Goal: Task Accomplishment & Management: Complete application form

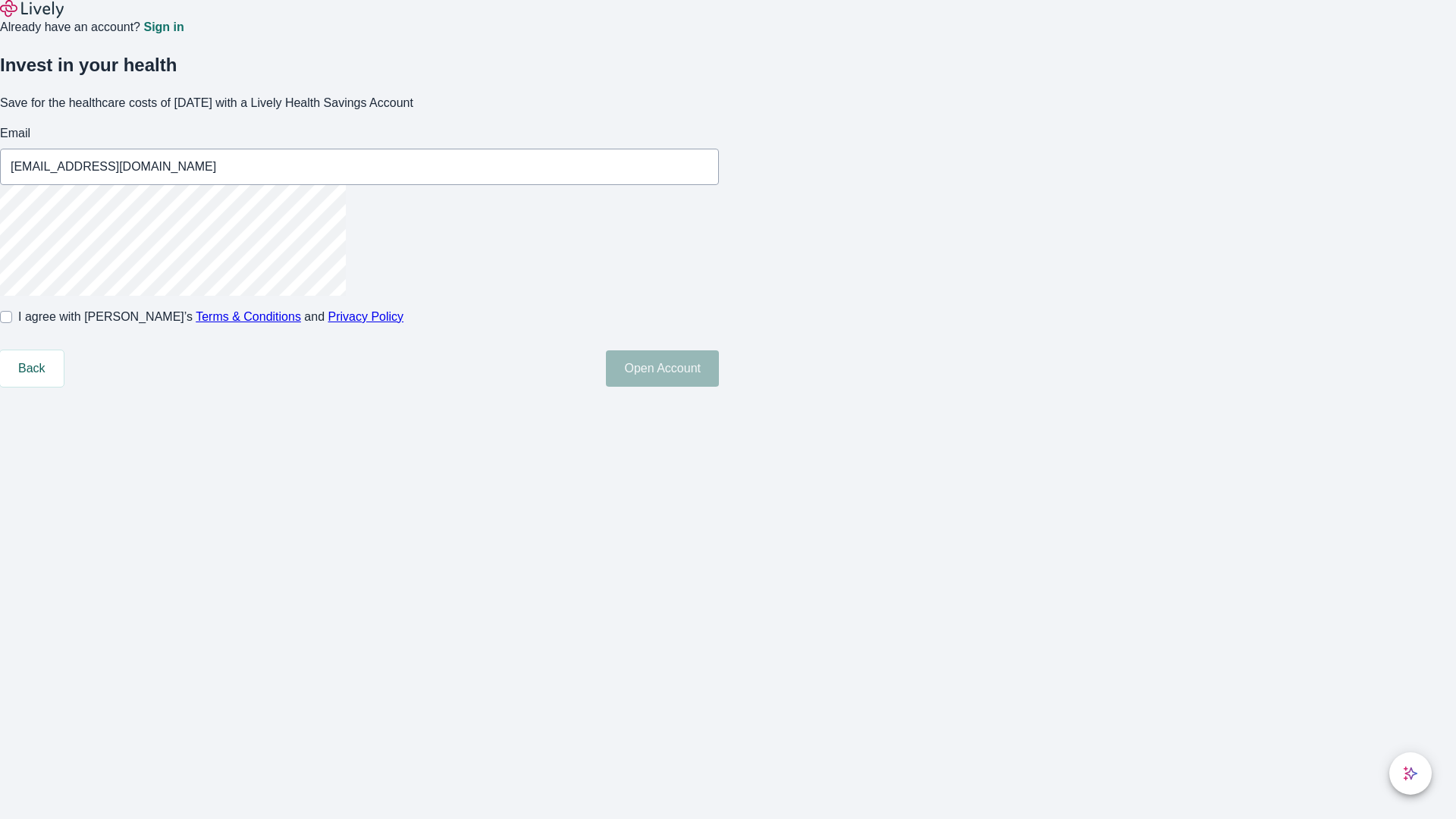
click at [12, 323] on input "I agree with Lively’s Terms & Conditions and Privacy Policy" at bounding box center [5, 317] width 12 height 12
checkbox input "true"
click at [718, 387] on button "Open Account" at bounding box center [662, 369] width 113 height 37
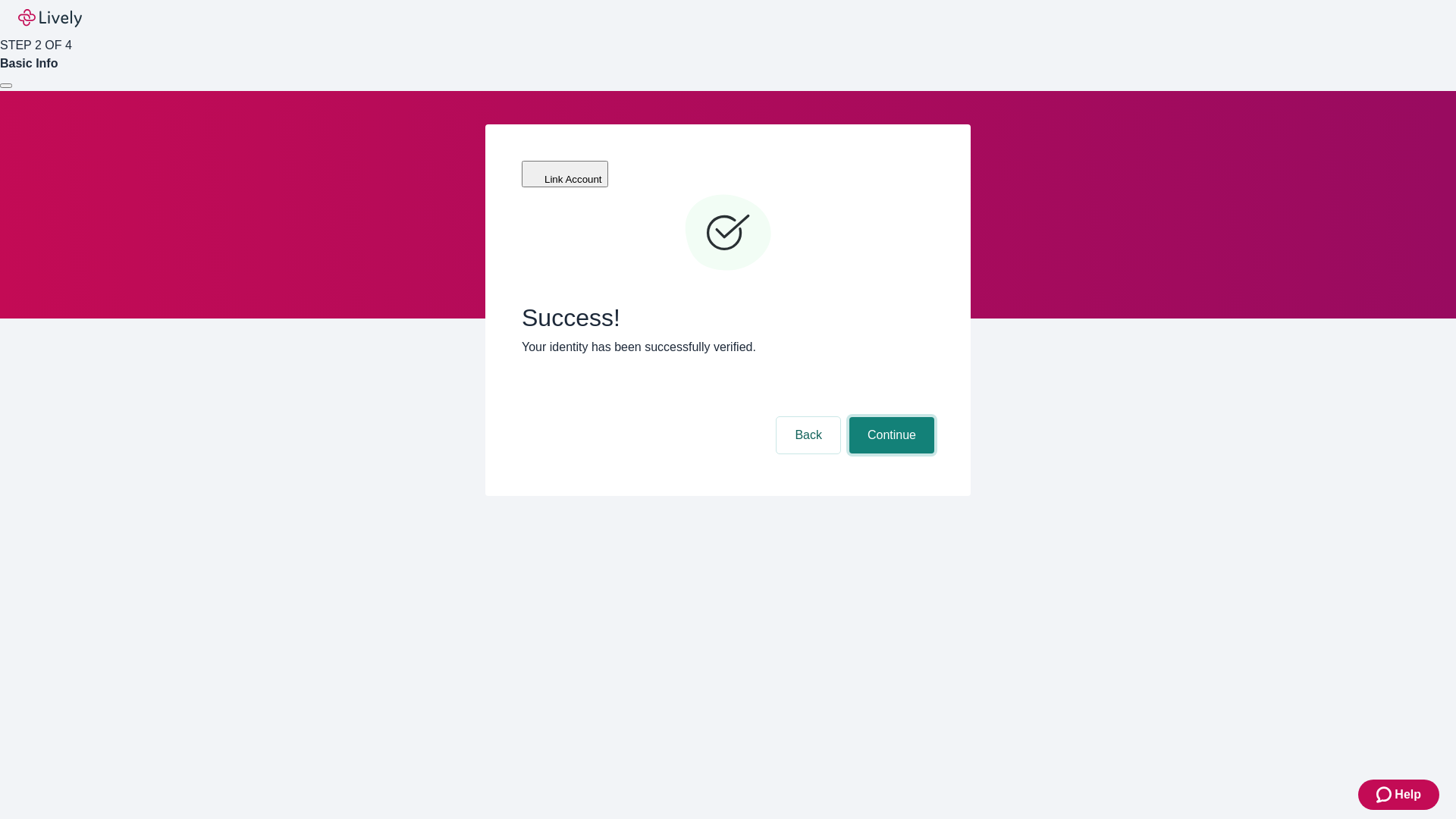
click at [890, 417] on button "Continue" at bounding box center [891, 436] width 85 height 37
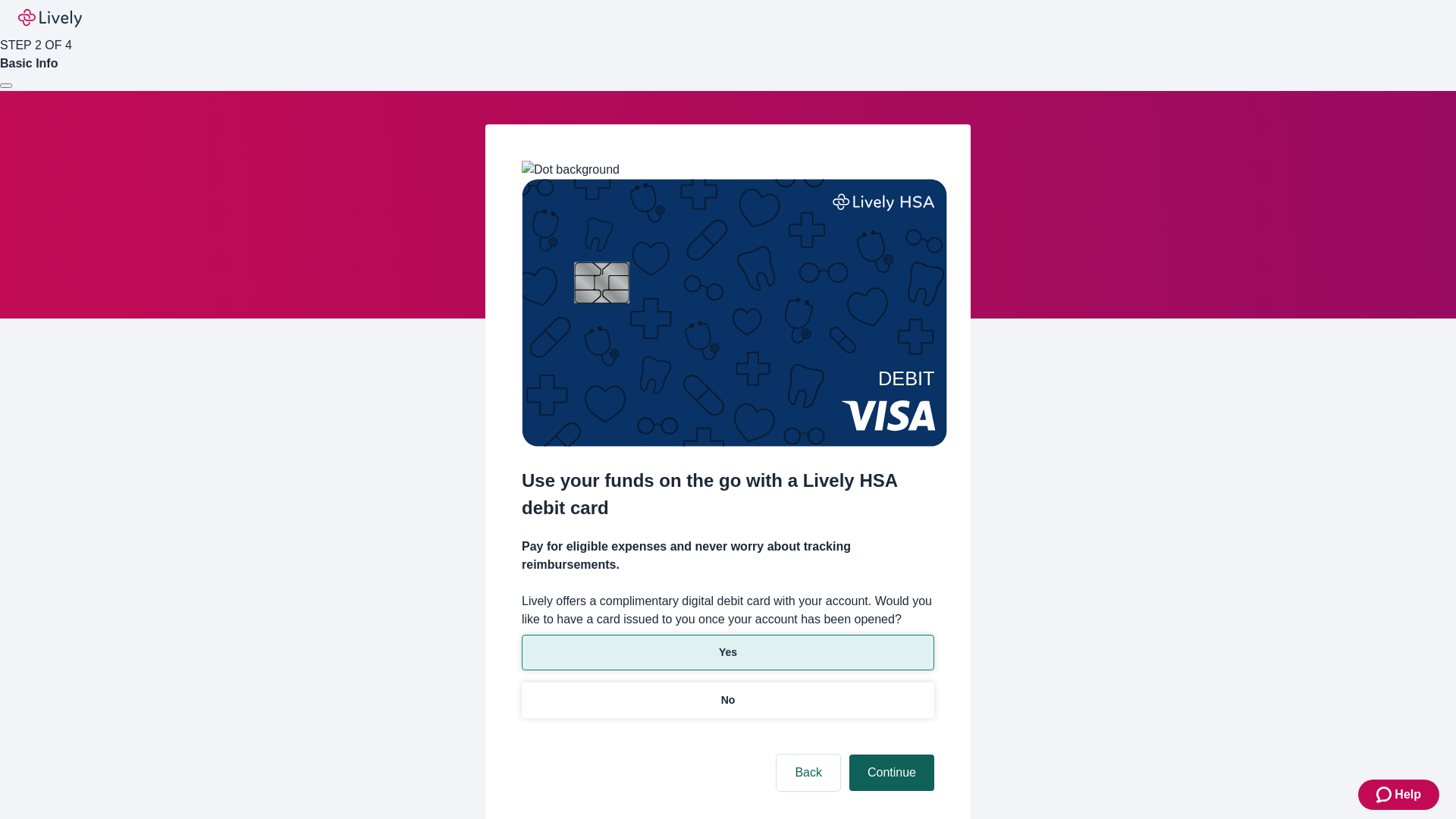
click at [728, 644] on p "Yes" at bounding box center [728, 652] width 18 height 16
click at [890, 754] on button "Continue" at bounding box center [891, 772] width 85 height 37
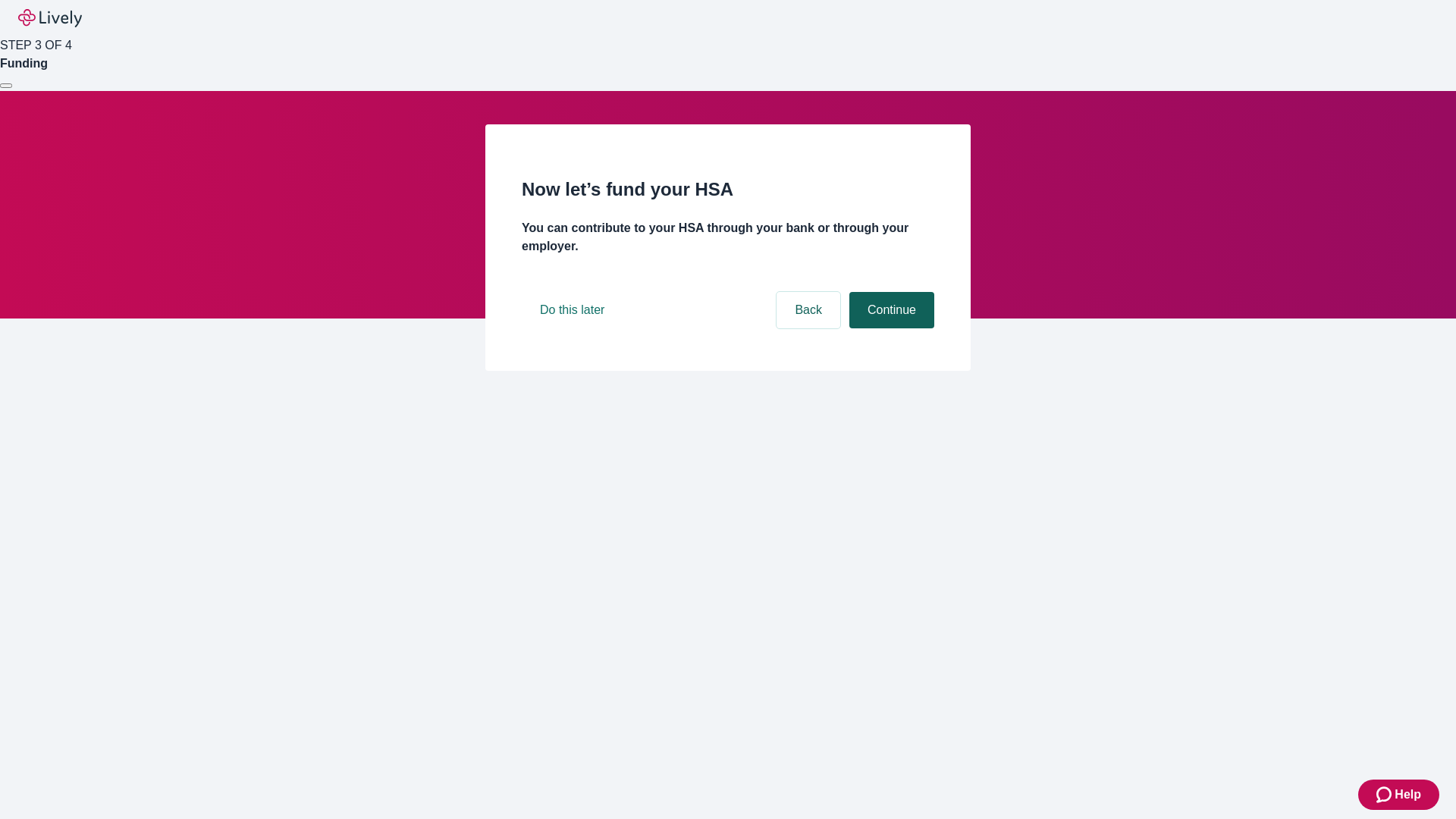
click at [890, 329] on button "Continue" at bounding box center [891, 310] width 85 height 37
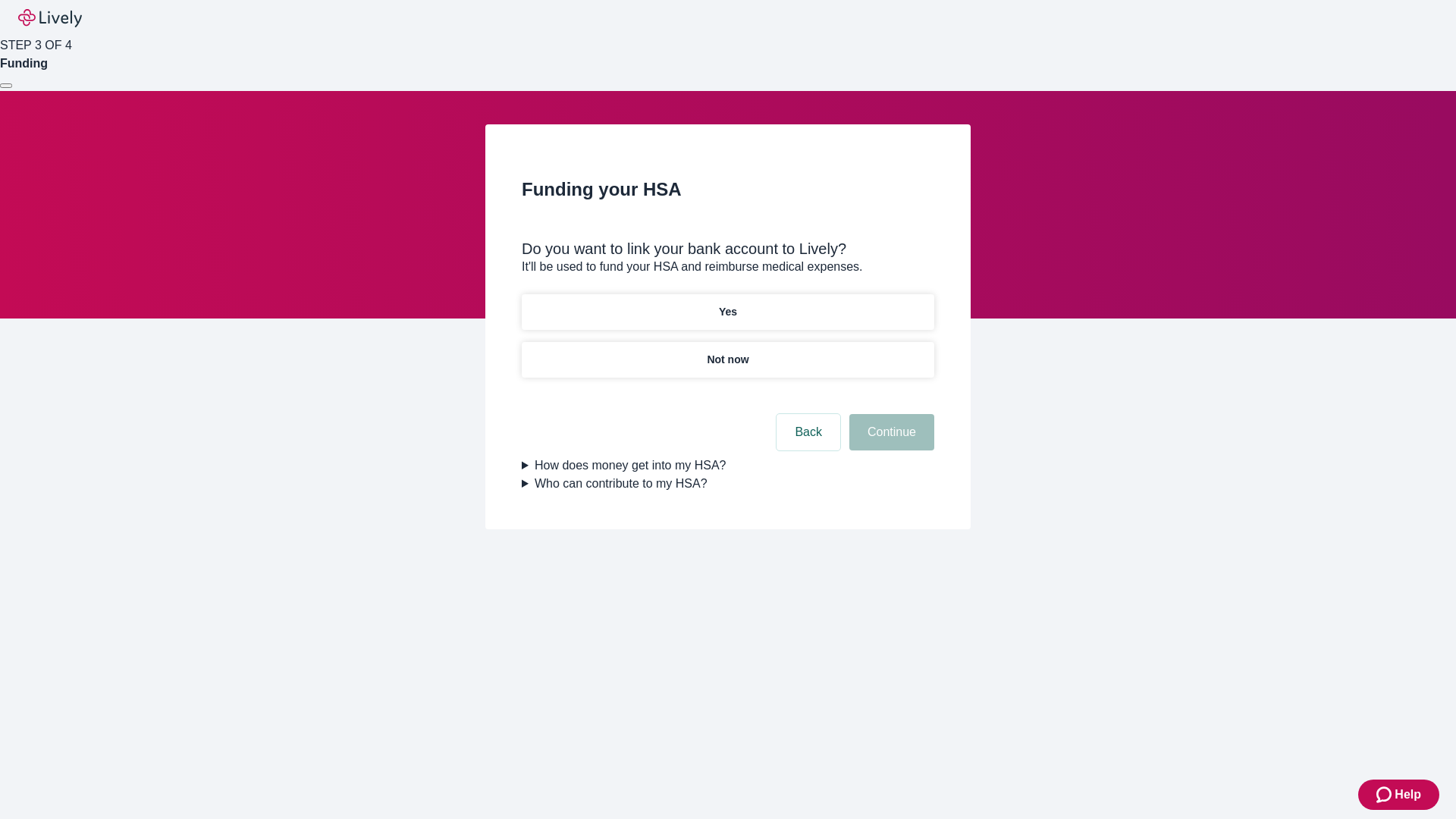
click at [728, 351] on p "Not now" at bounding box center [728, 359] width 42 height 16
click at [890, 441] on button "Continue" at bounding box center [891, 432] width 85 height 37
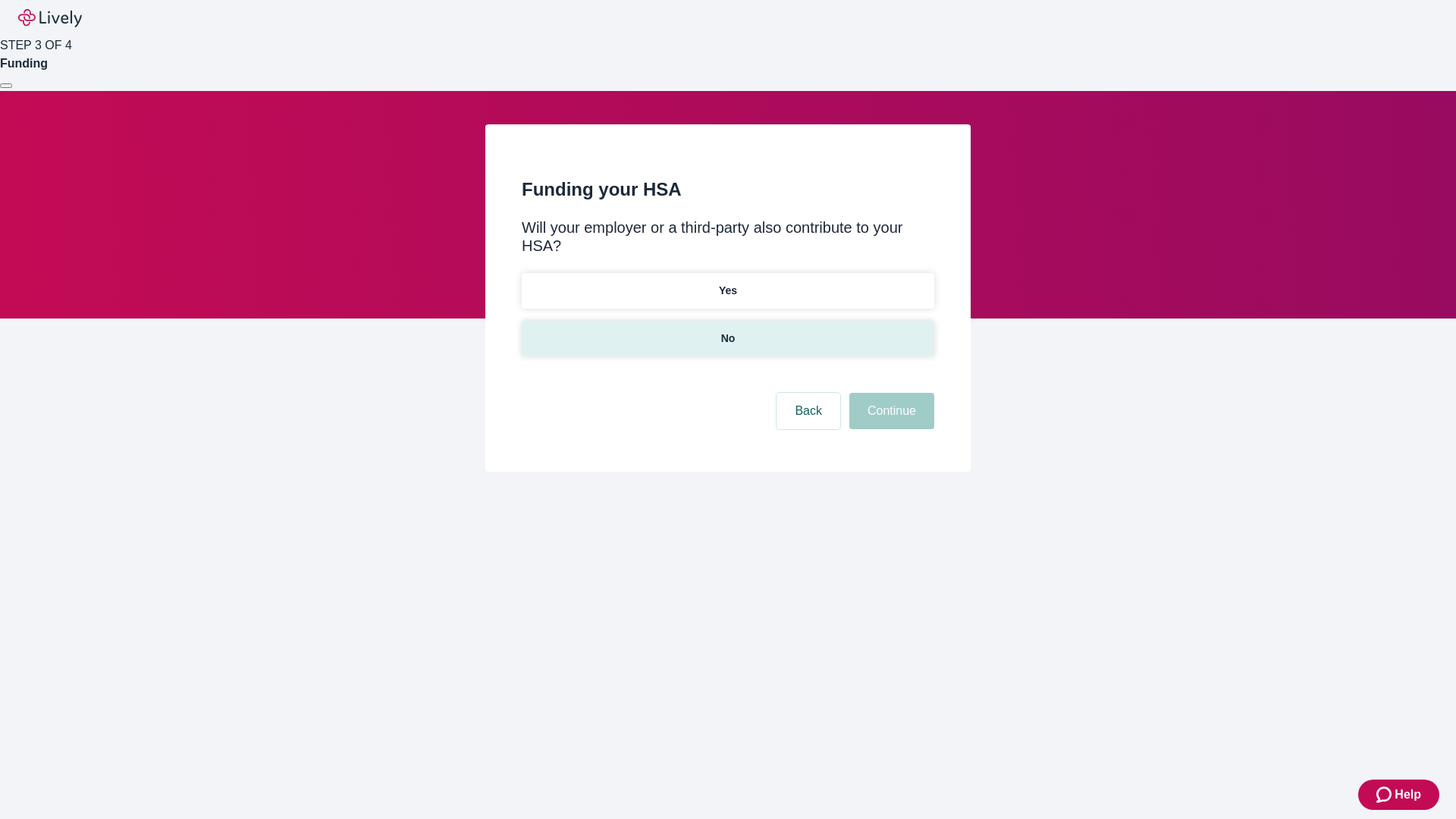
click at [728, 330] on p "No" at bounding box center [728, 338] width 15 height 16
click at [890, 393] on button "Continue" at bounding box center [891, 411] width 85 height 37
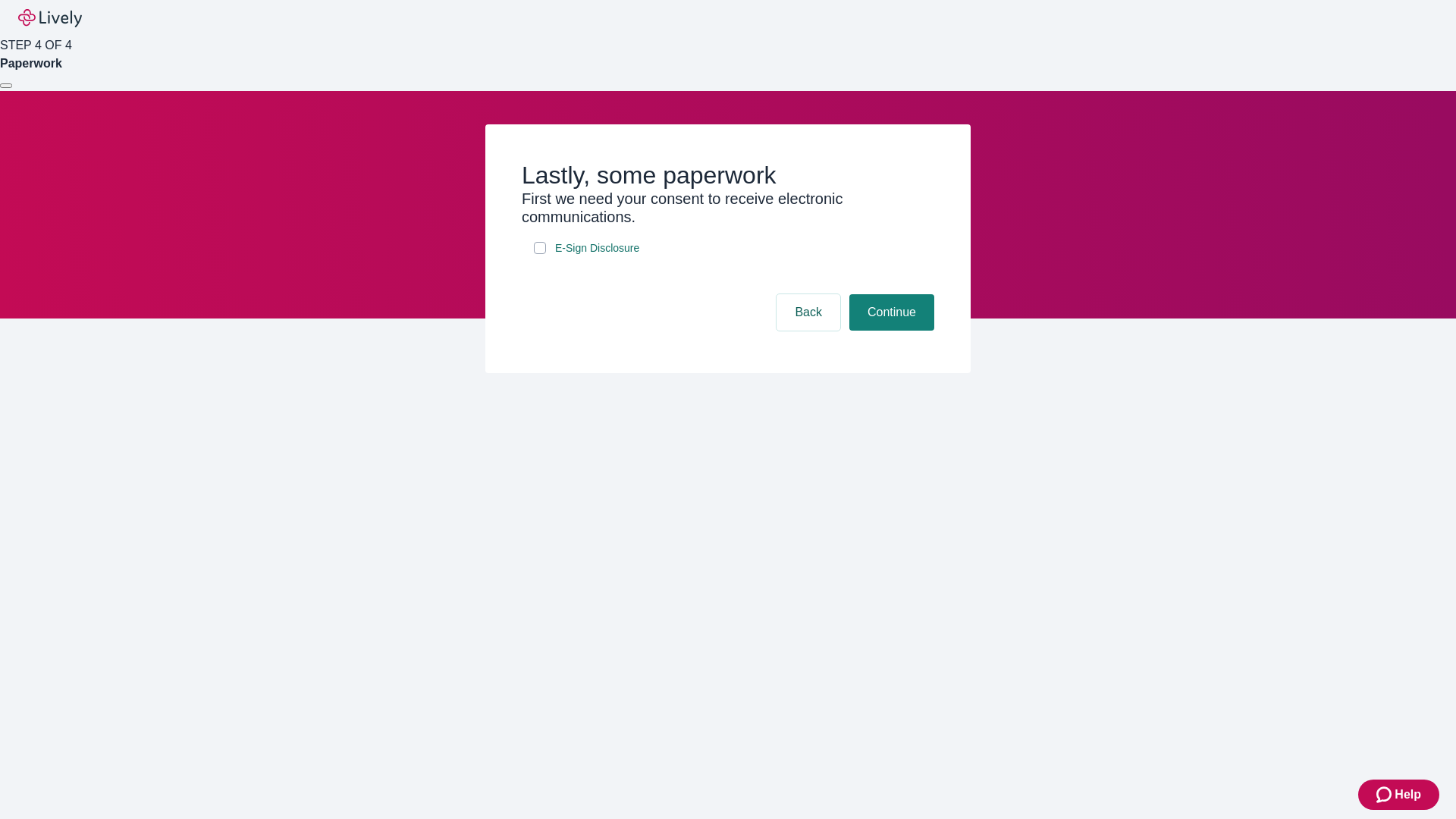
click at [540, 254] on input "E-Sign Disclosure" at bounding box center [539, 247] width 12 height 12
checkbox input "true"
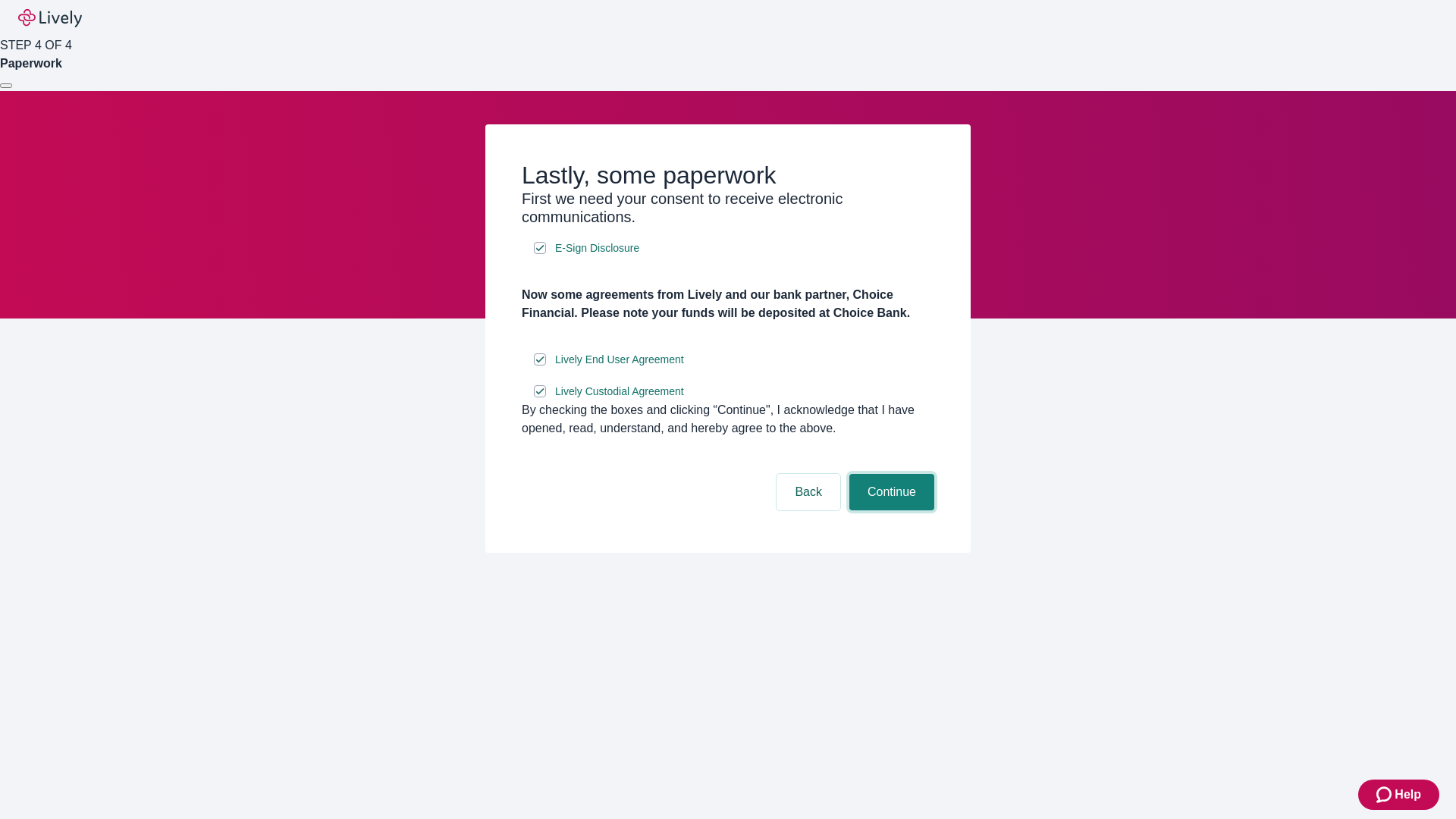
click at [890, 511] on button "Continue" at bounding box center [891, 492] width 85 height 37
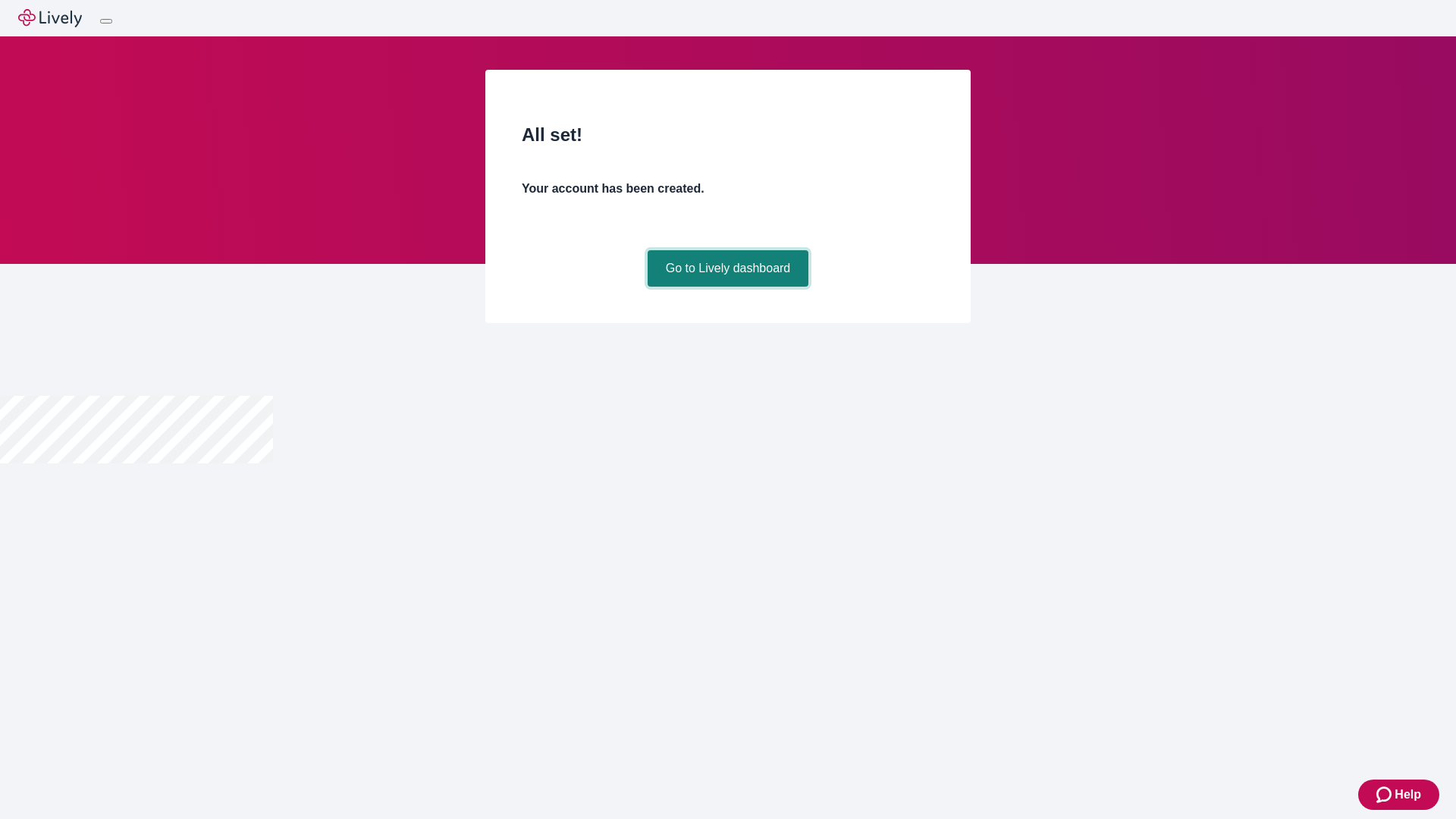
click at [728, 286] on link "Go to Lively dashboard" at bounding box center [728, 268] width 161 height 37
